Goal: Book appointment/travel/reservation

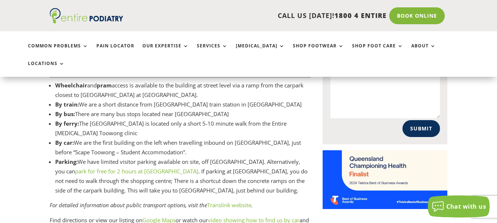
scroll to position [927, 0]
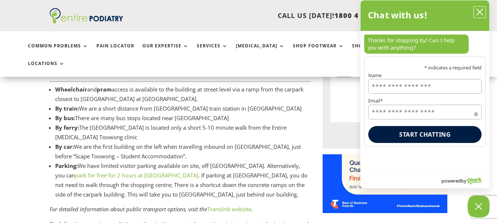
click at [480, 13] on icon "close chatbox" at bounding box center [479, 11] width 7 height 7
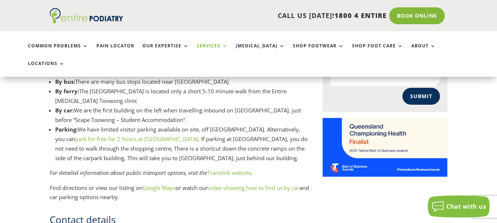
scroll to position [975, 0]
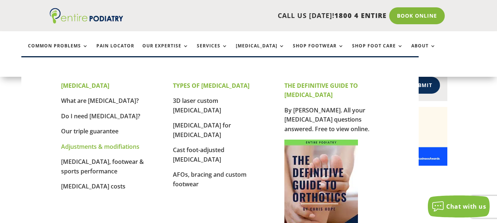
click at [122, 144] on link "Adjustments & modifiations" at bounding box center [100, 147] width 78 height 8
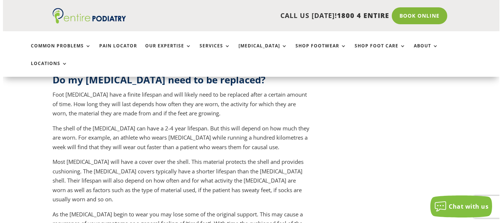
scroll to position [1118, 0]
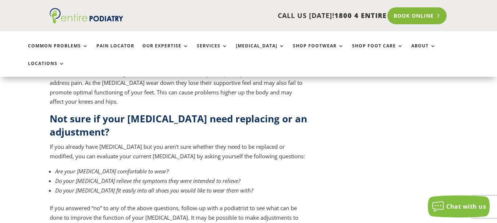
click at [415, 21] on link "Book Online" at bounding box center [416, 15] width 59 height 17
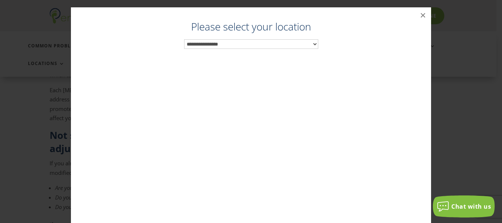
scroll to position [1097, 0]
click at [259, 40] on select "**********" at bounding box center [251, 44] width 134 height 10
